Goal: Check status: Check status

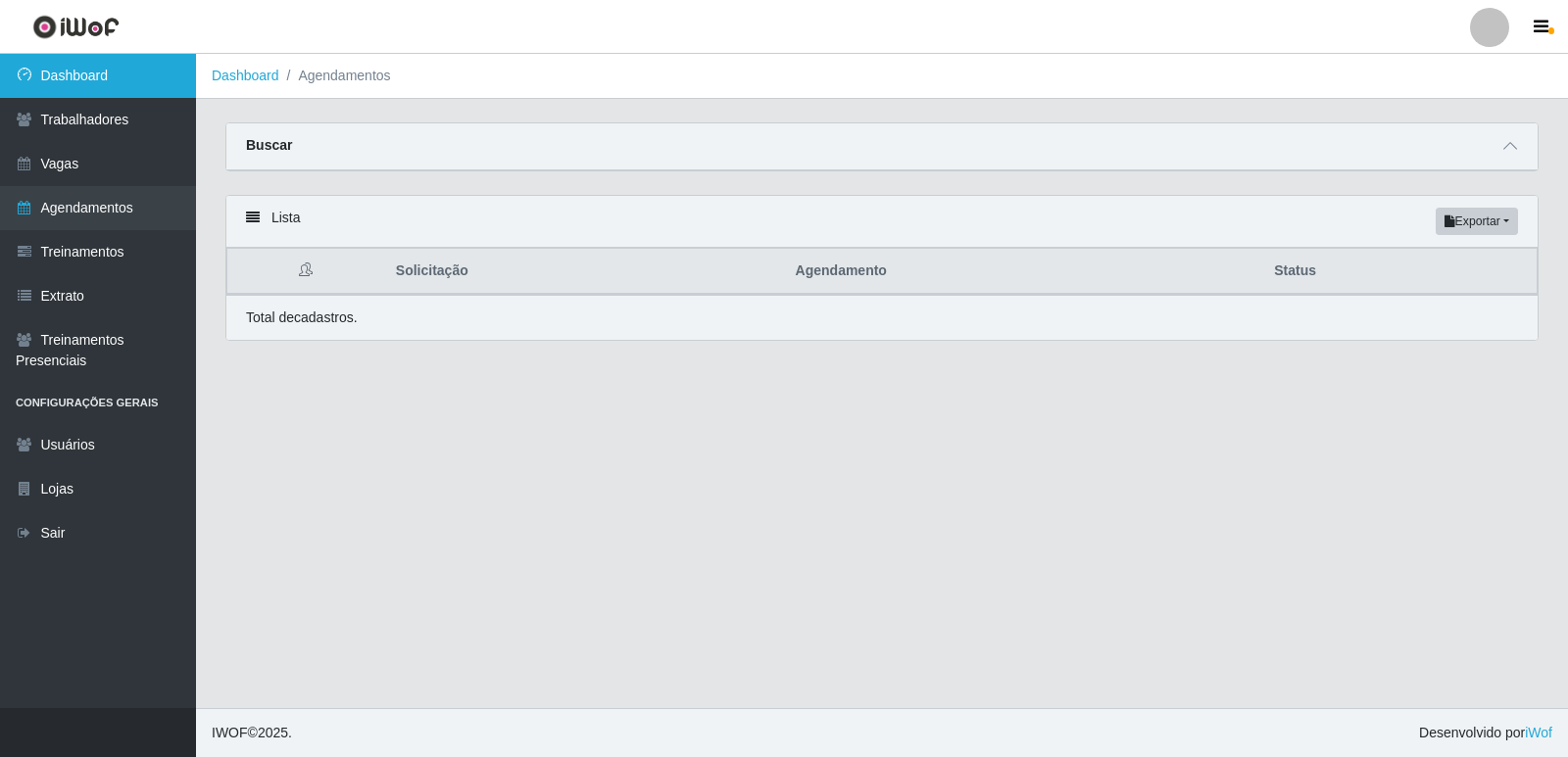
click at [74, 80] on link "Dashboard" at bounding box center [97, 76] width 196 height 44
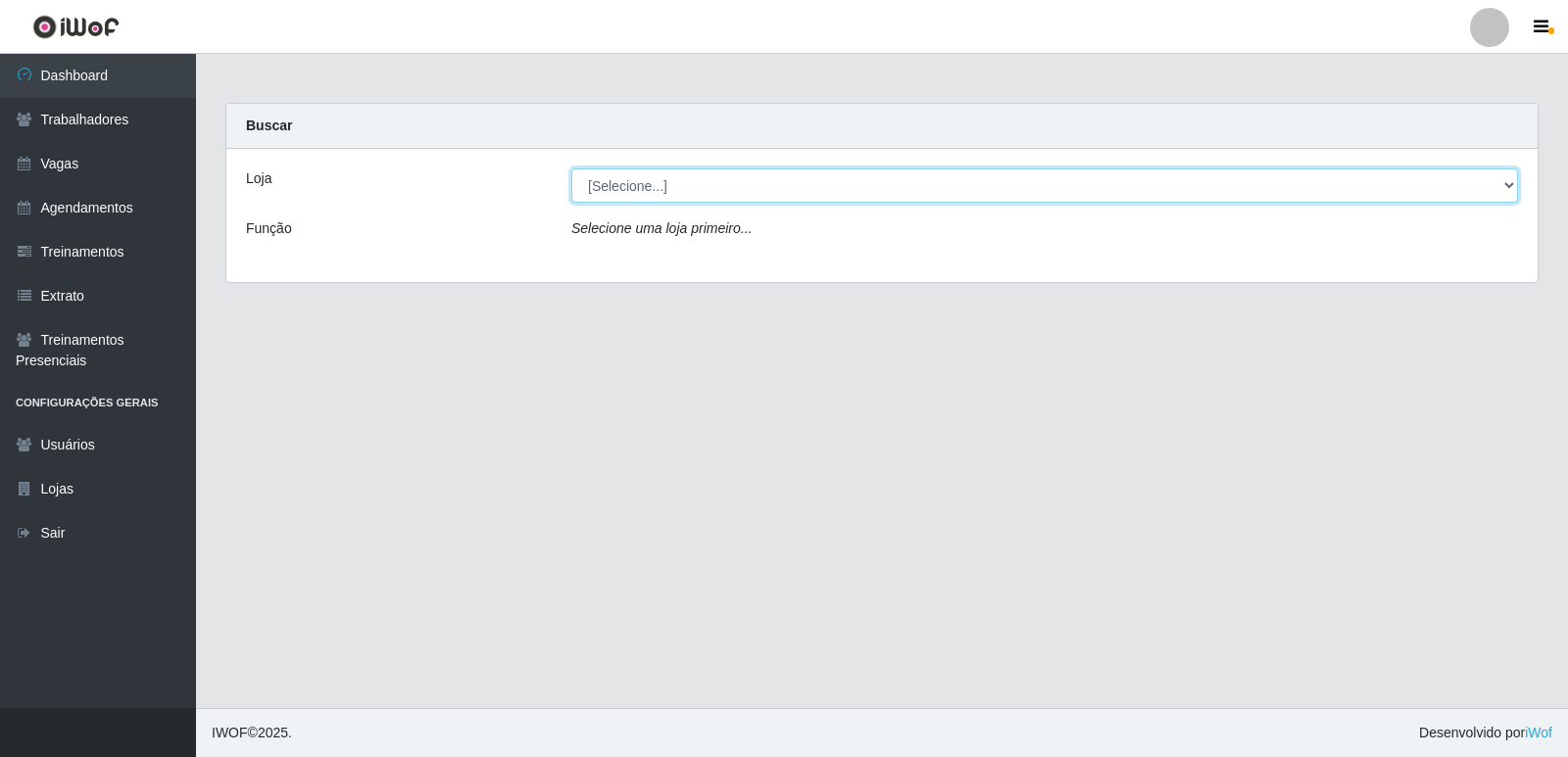
click at [1507, 193] on select "[Selecione...] Restaurante A Paraibana - [GEOGRAPHIC_DATA]" at bounding box center [1045, 185] width 946 height 34
select select "342"
click at [572, 168] on select "[Selecione...] Restaurante A Paraibana - [GEOGRAPHIC_DATA]" at bounding box center [1045, 185] width 946 height 34
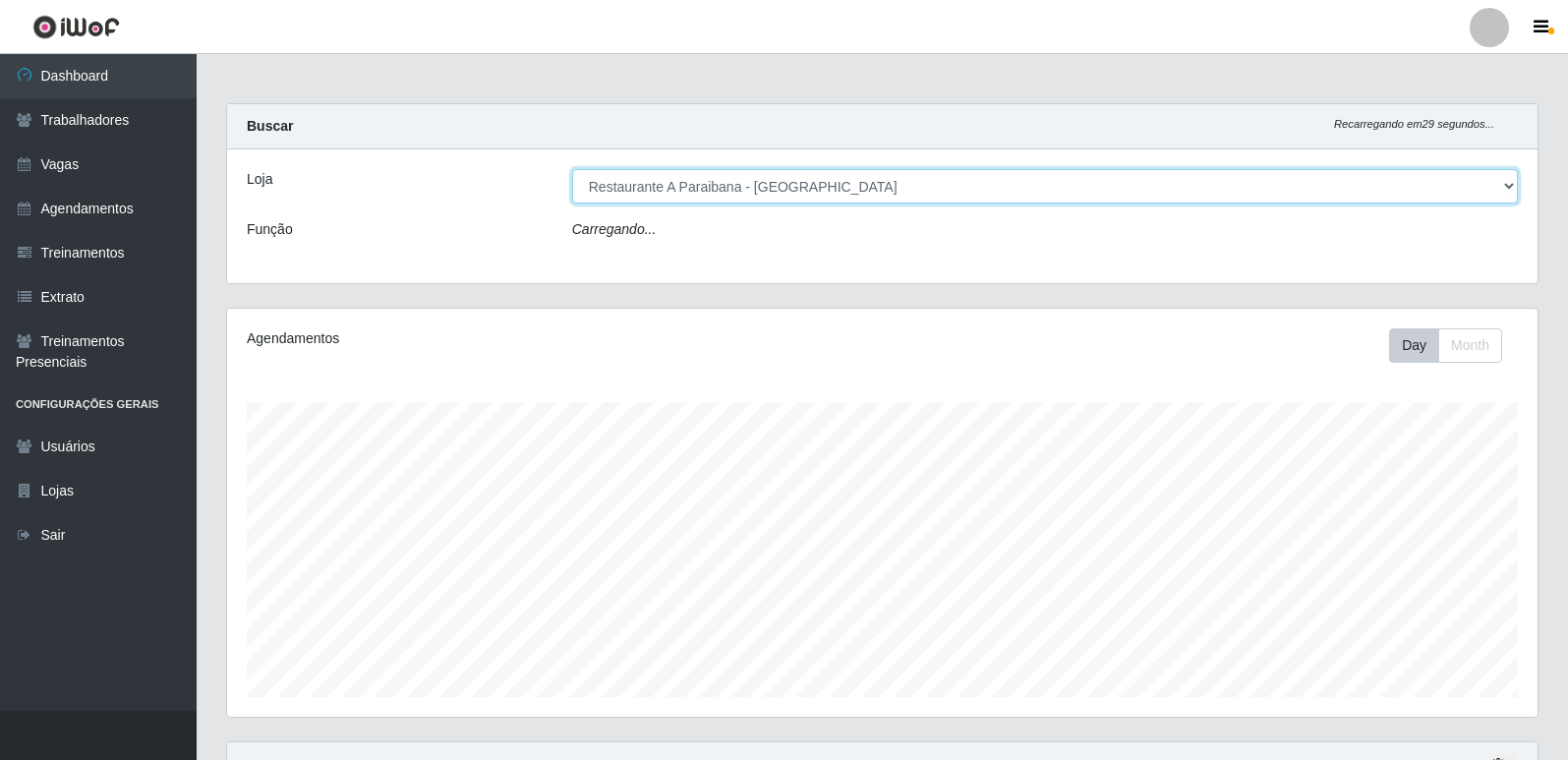
scroll to position [408, 1310]
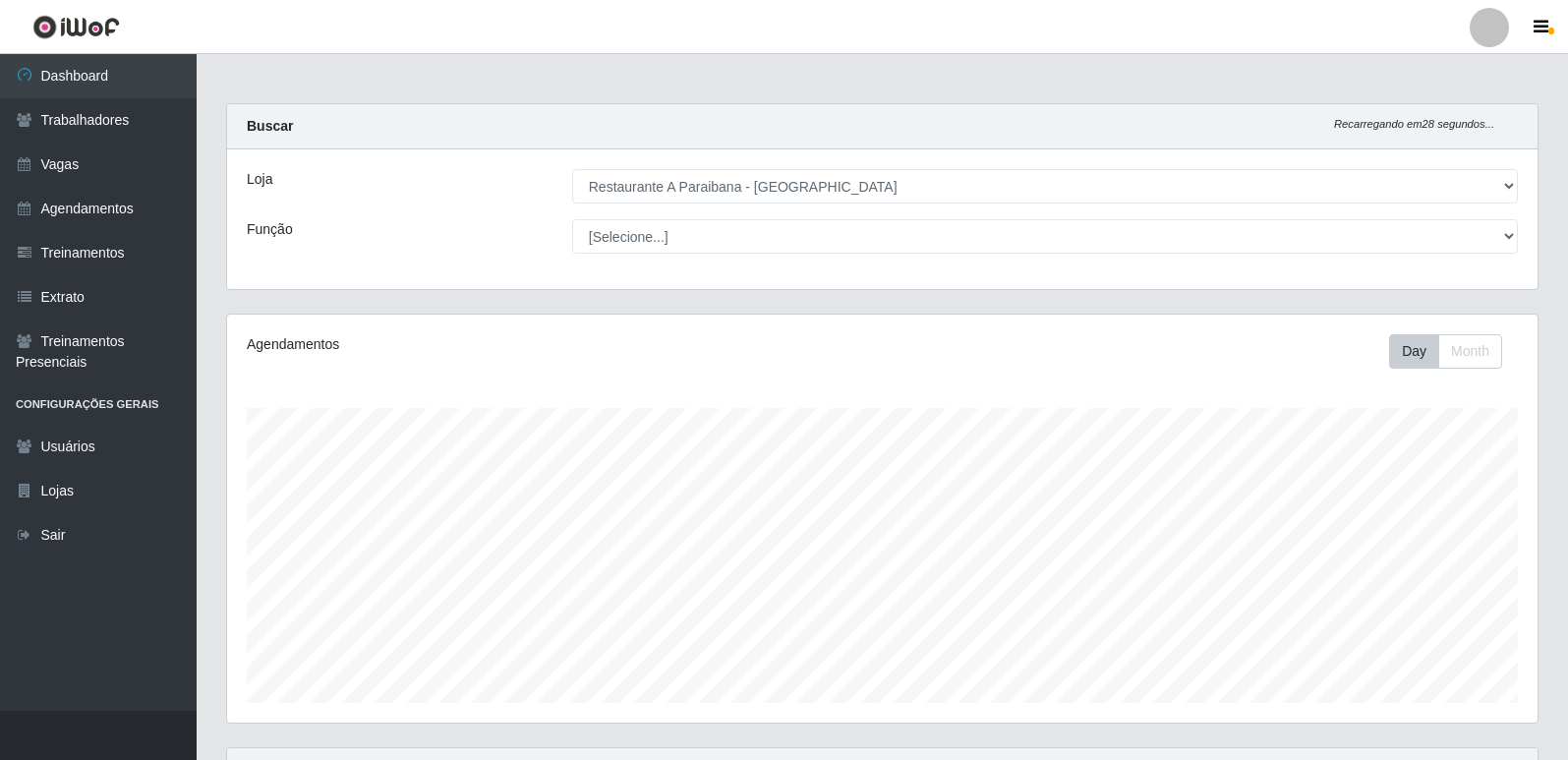
click at [1556, 709] on div "Carregando... Buscar Recarregando em 28 segundos... Loja [Selecione...] Restaur…" at bounding box center [881, 592] width 1371 height 978
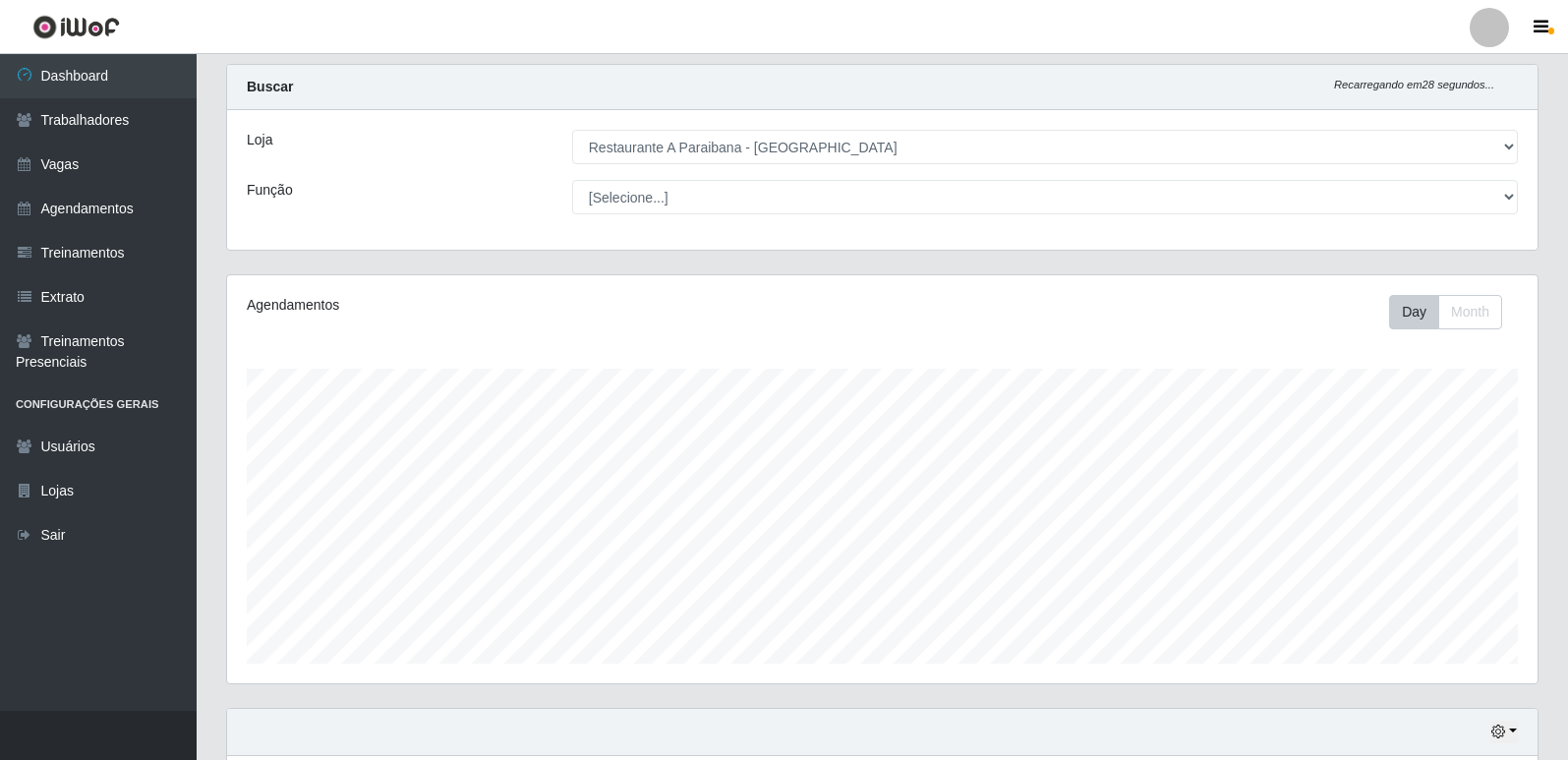
click at [1556, 709] on div "Carregando... Buscar Recarregando em 28 segundos... Loja [Selecione...] Restaur…" at bounding box center [881, 553] width 1371 height 978
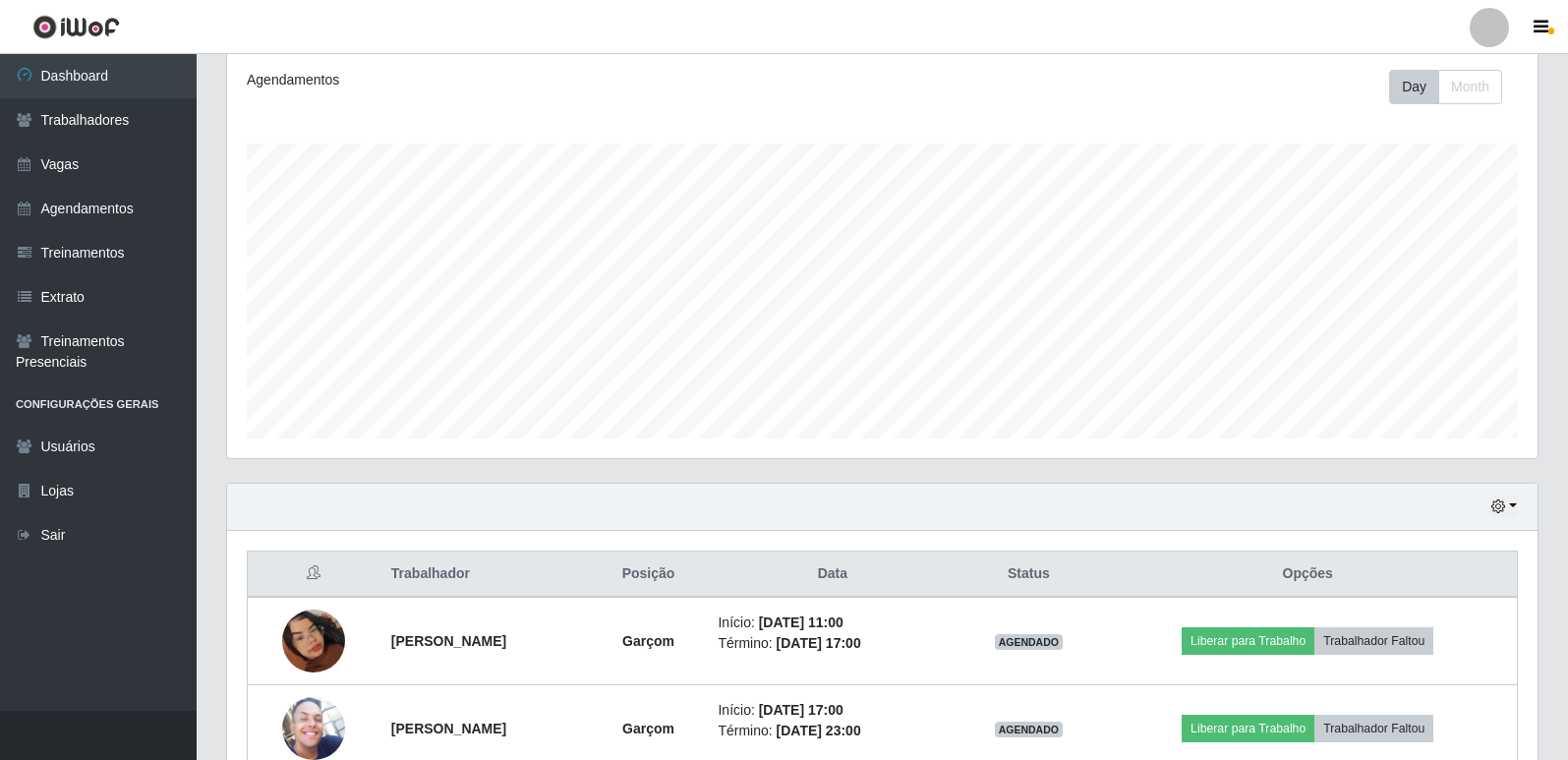
scroll to position [370, 0]
